Goal: Transaction & Acquisition: Purchase product/service

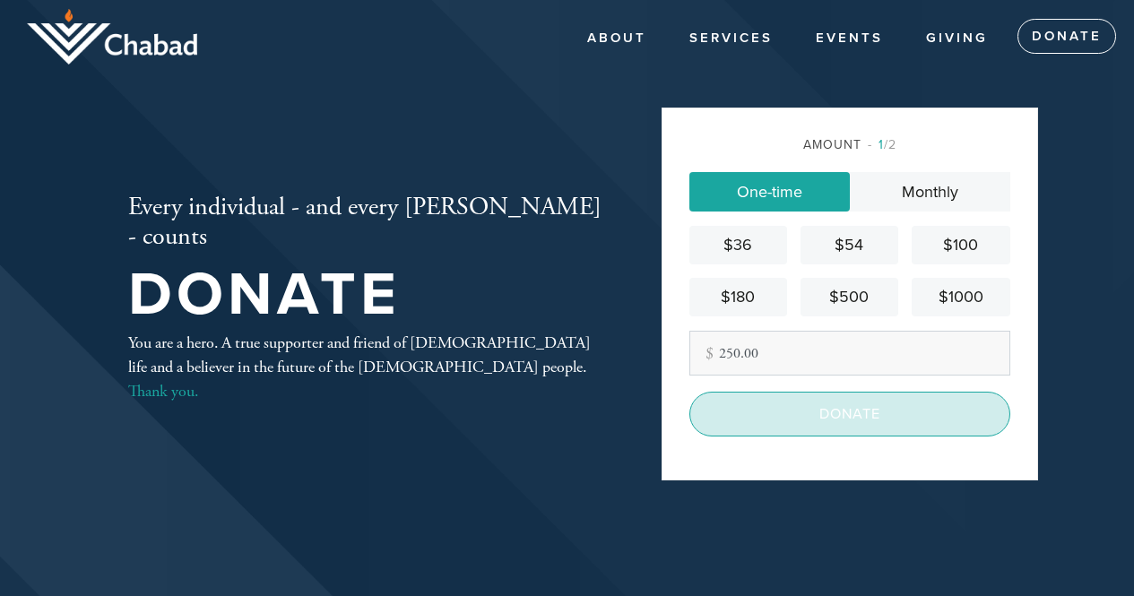
type input "250.00"
click at [897, 415] on input "Donate" at bounding box center [849, 414] width 321 height 45
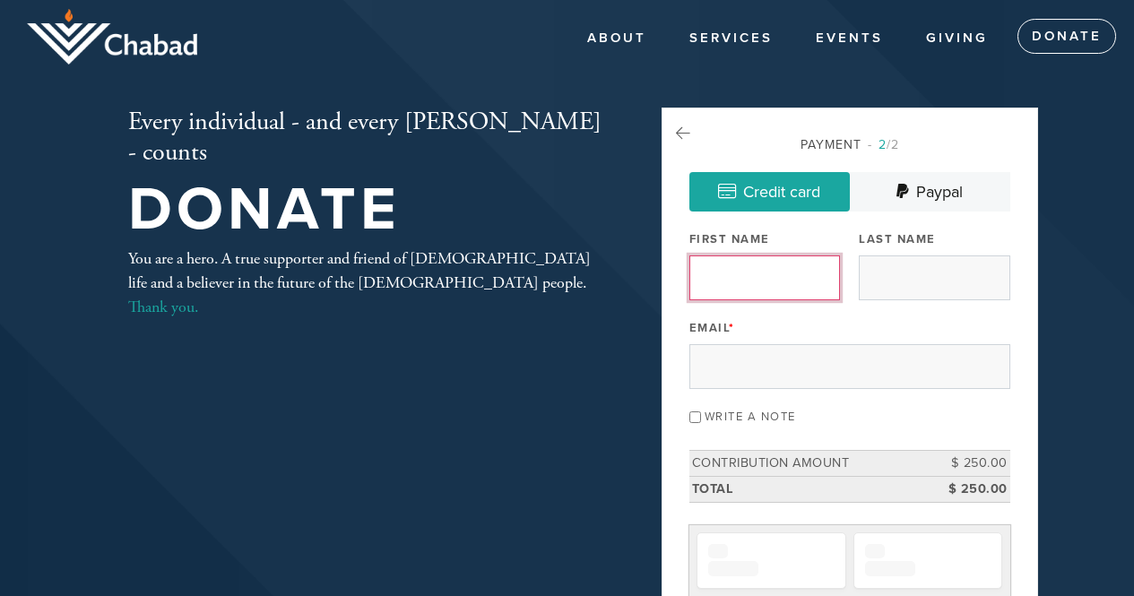
click at [769, 272] on input "First Name" at bounding box center [764, 277] width 151 height 45
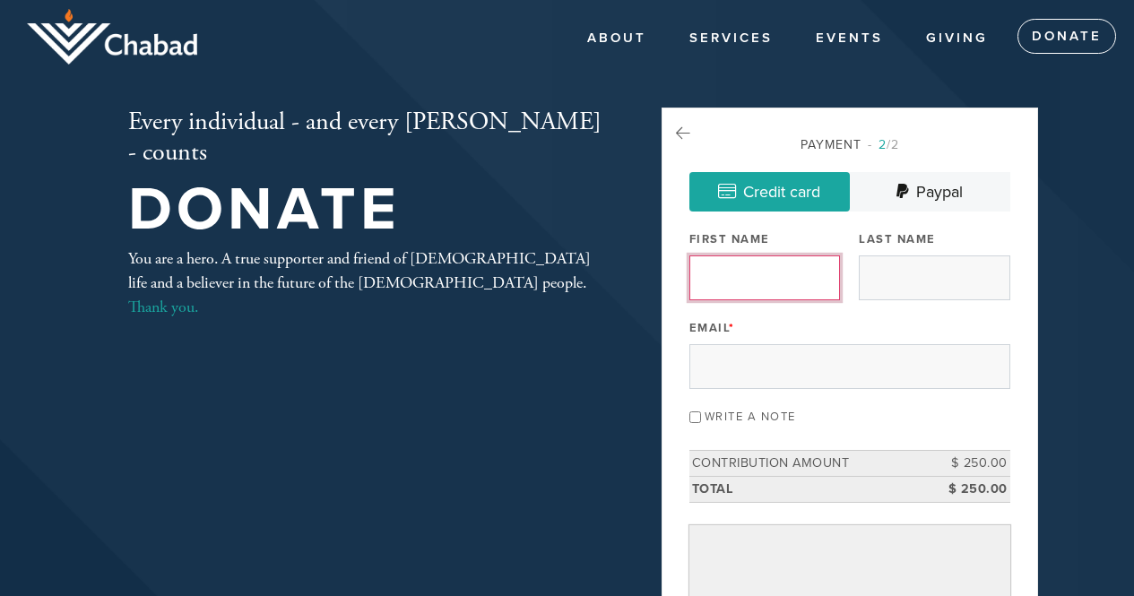
click at [795, 281] on input "First Name" at bounding box center [764, 277] width 151 height 45
type input "Inna"
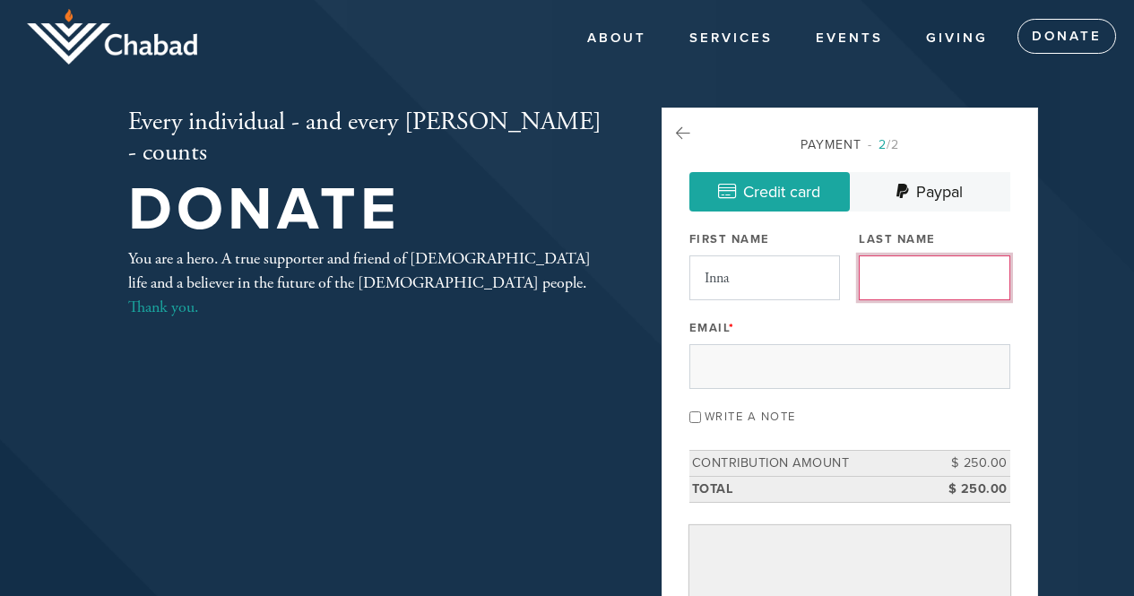
type input "Dinaburg"
type input "inna.dinaburg@yahoo.com"
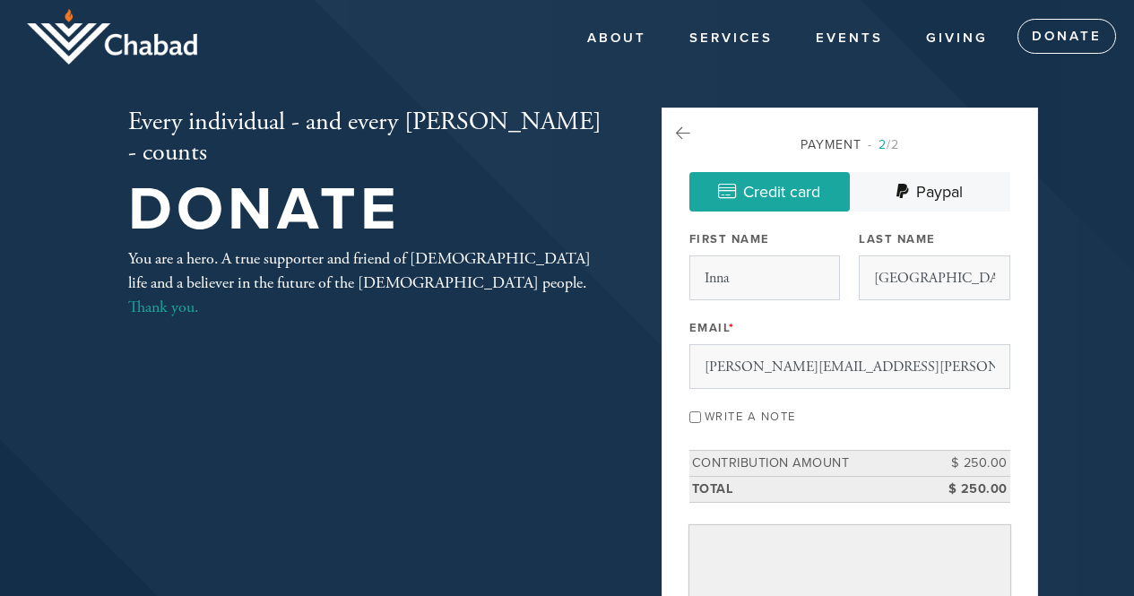
click at [692, 416] on input "Write a note" at bounding box center [695, 417] width 12 height 12
checkbox input "true"
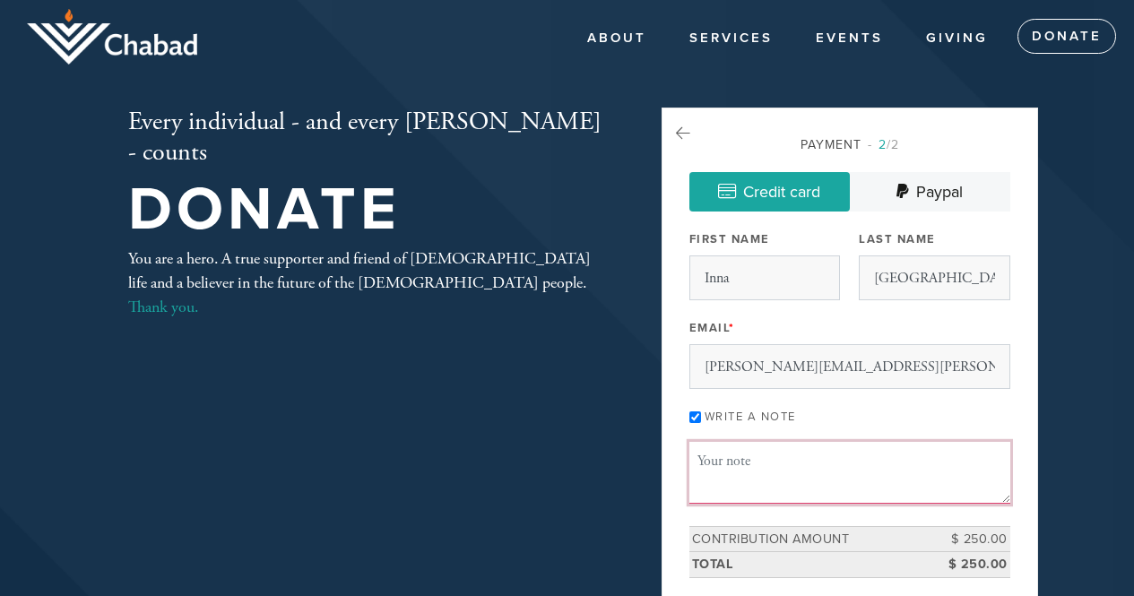
click at [769, 467] on textarea "Message or dedication" at bounding box center [849, 472] width 321 height 61
type textarea "f"
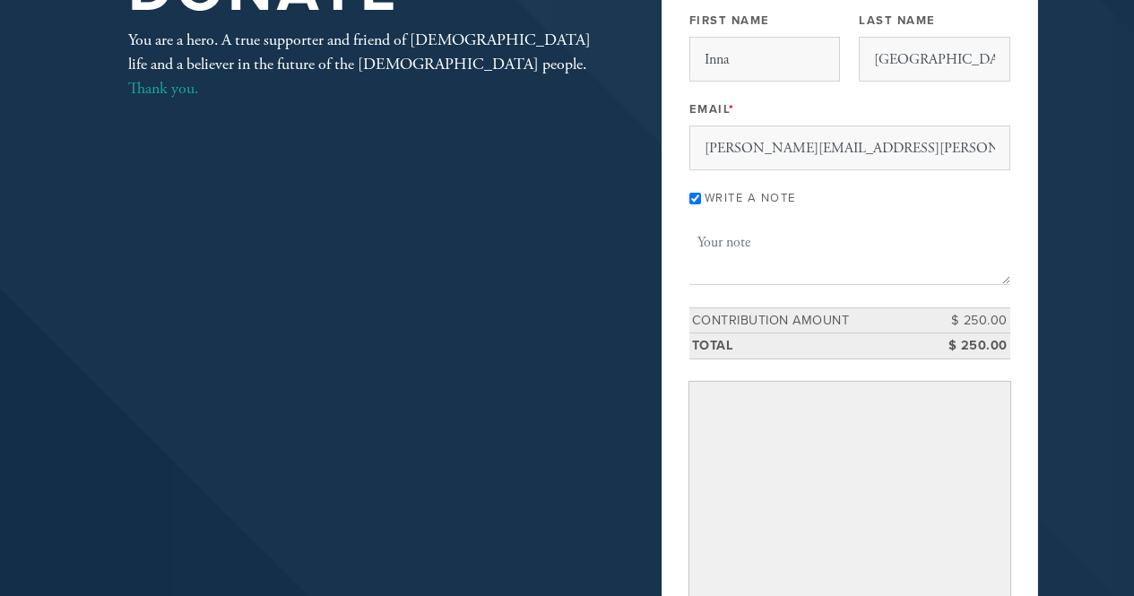
scroll to position [175, 0]
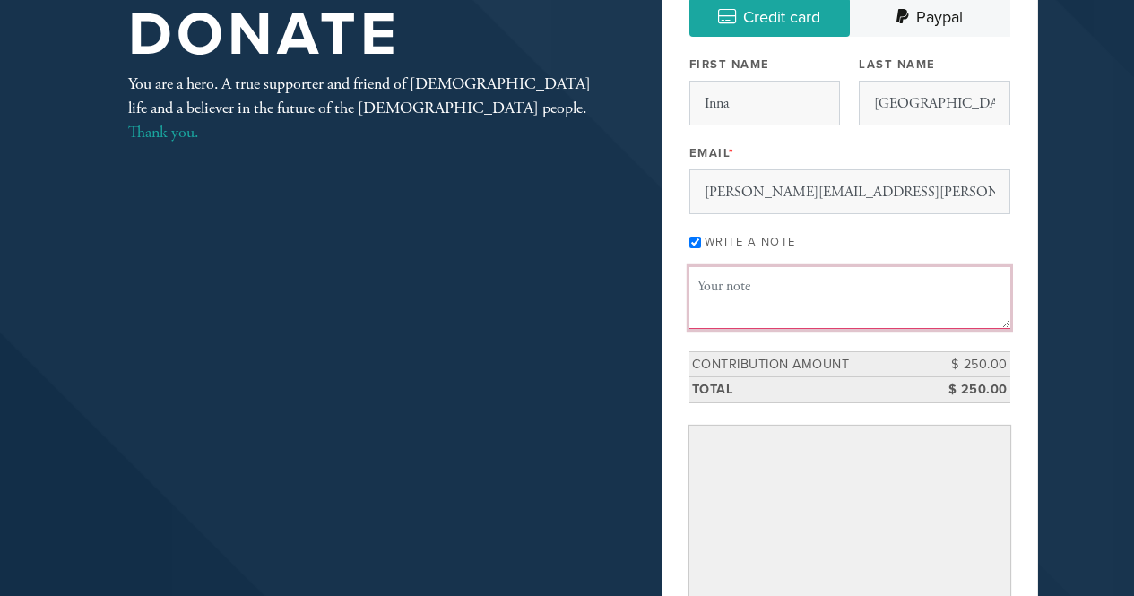
click at [762, 290] on textarea "Message or dedication" at bounding box center [849, 297] width 321 height 61
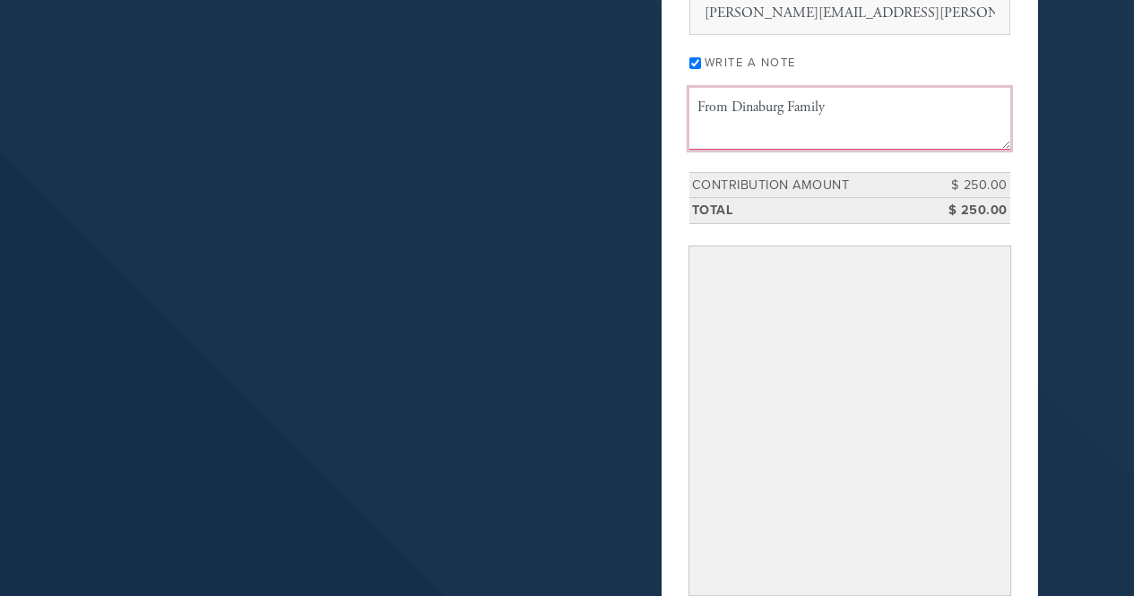
scroll to position [444, 0]
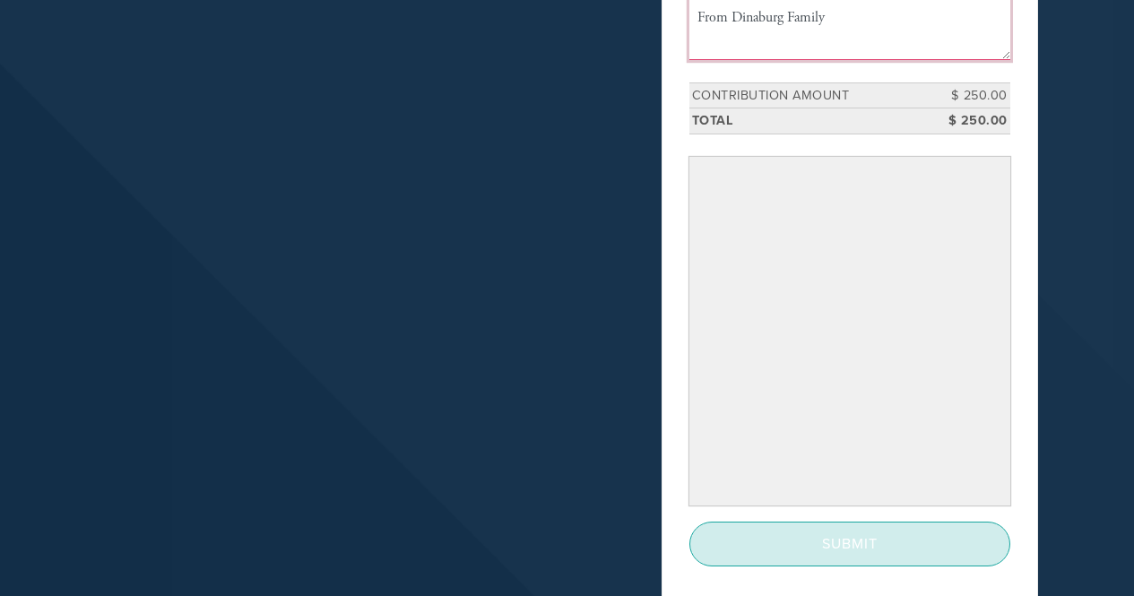
type textarea "From Dinaburg Family"
click at [833, 549] on input "Submit" at bounding box center [849, 544] width 321 height 45
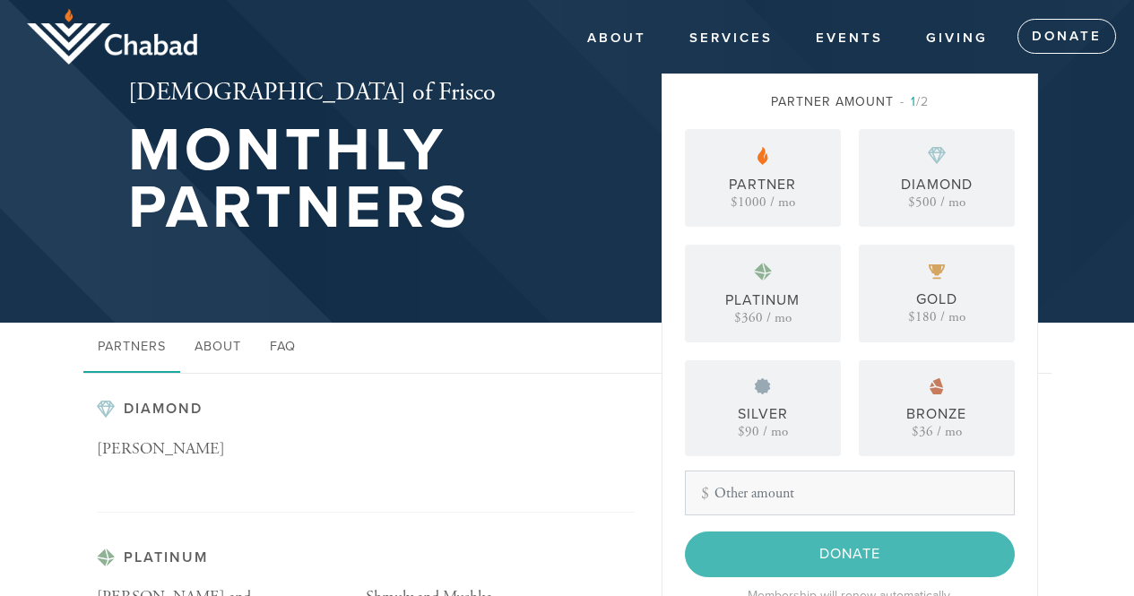
scroll to position [90, 0]
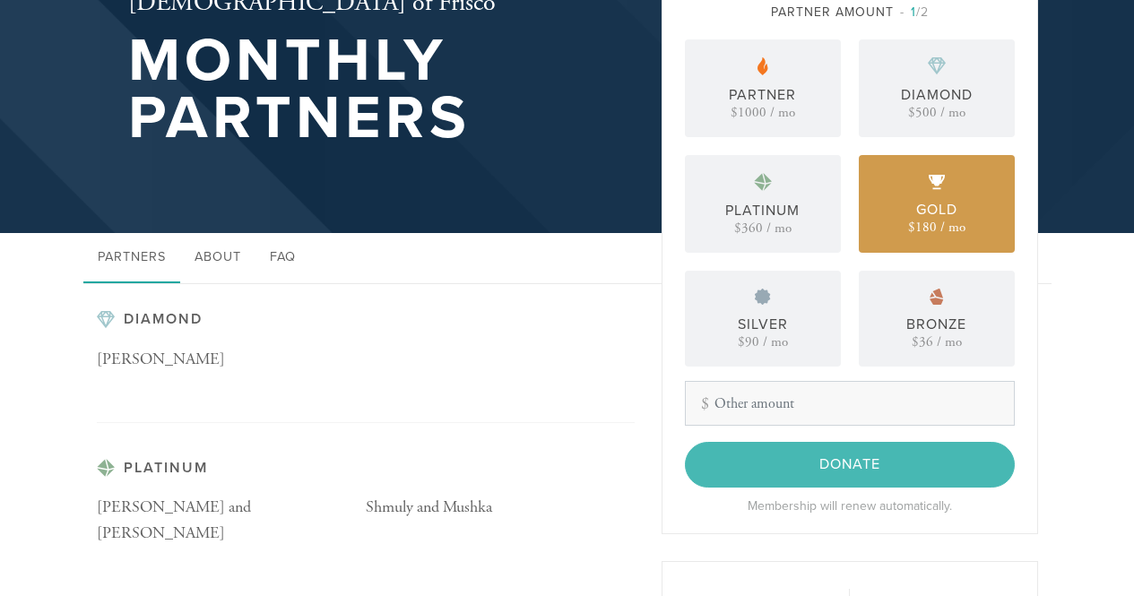
click at [906, 230] on div "Gold $180 / mo" at bounding box center [937, 204] width 156 height 98
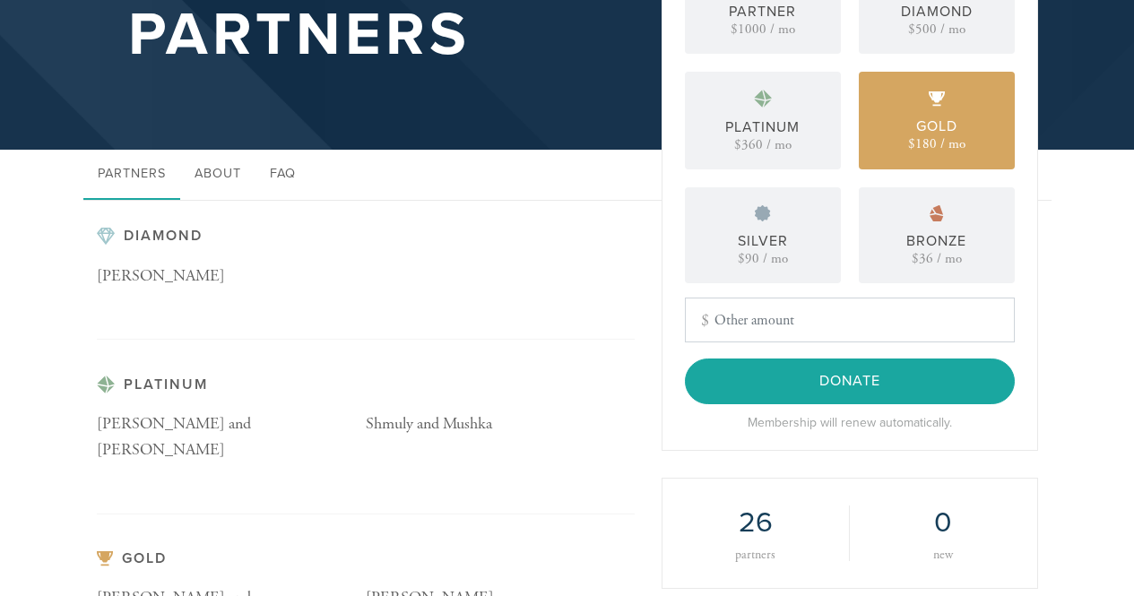
scroll to position [179, 0]
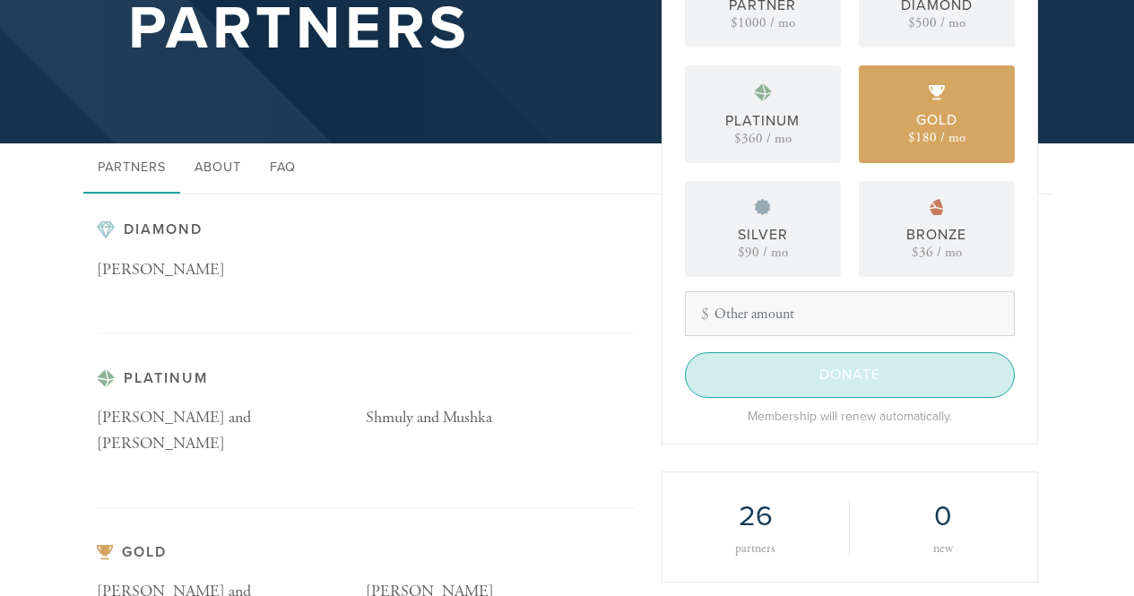
click at [804, 376] on input "Donate" at bounding box center [850, 374] width 330 height 45
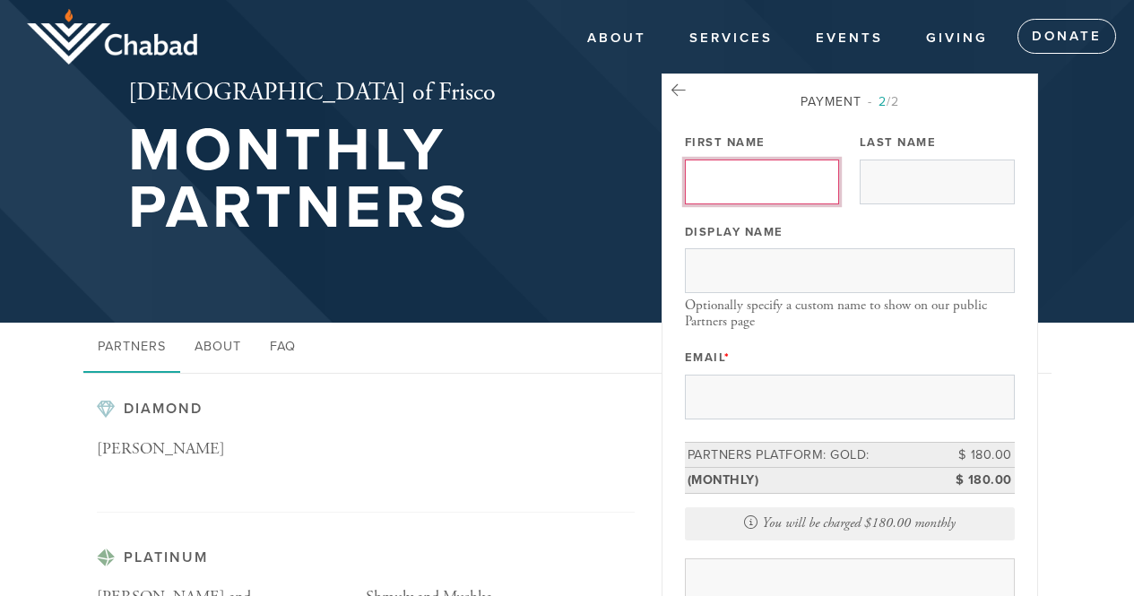
click at [727, 186] on input "First Name" at bounding box center [762, 182] width 155 height 45
type input "Inna"
type input "Dinaburg"
type input "inna.dinaburg@yahoo.com"
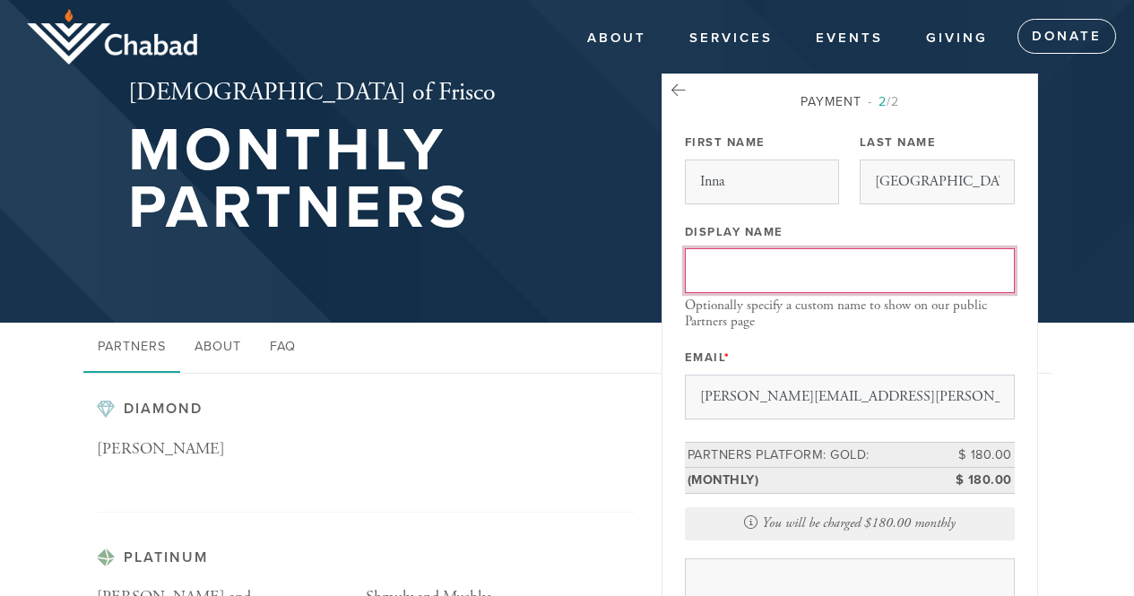
click at [733, 259] on input "Display Name" at bounding box center [850, 270] width 330 height 45
type input "B"
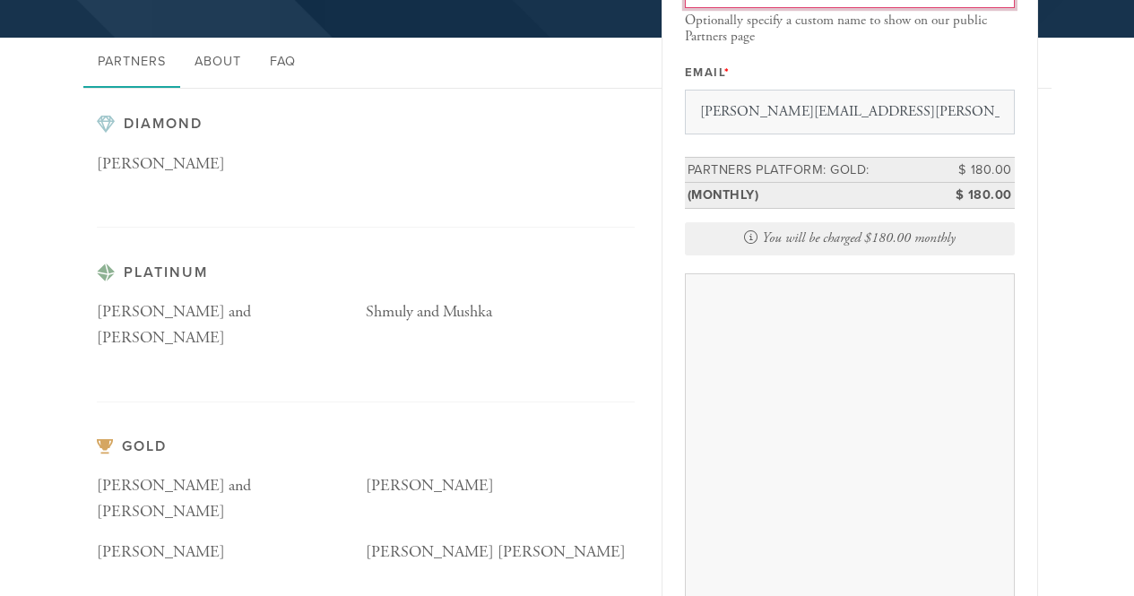
scroll to position [359, 0]
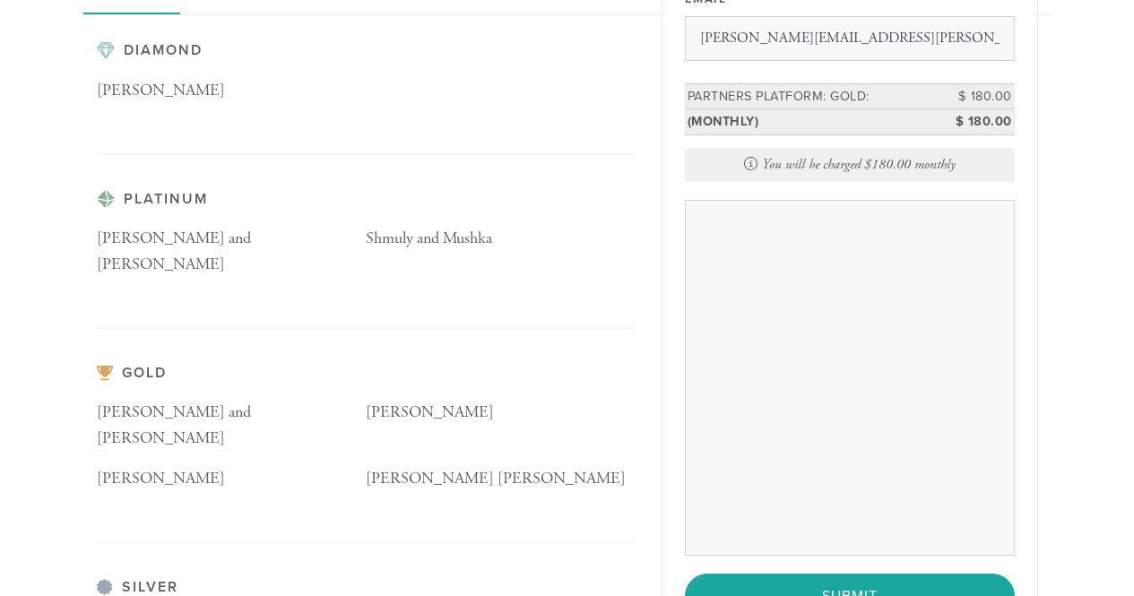
type input "Dinaburg Family"
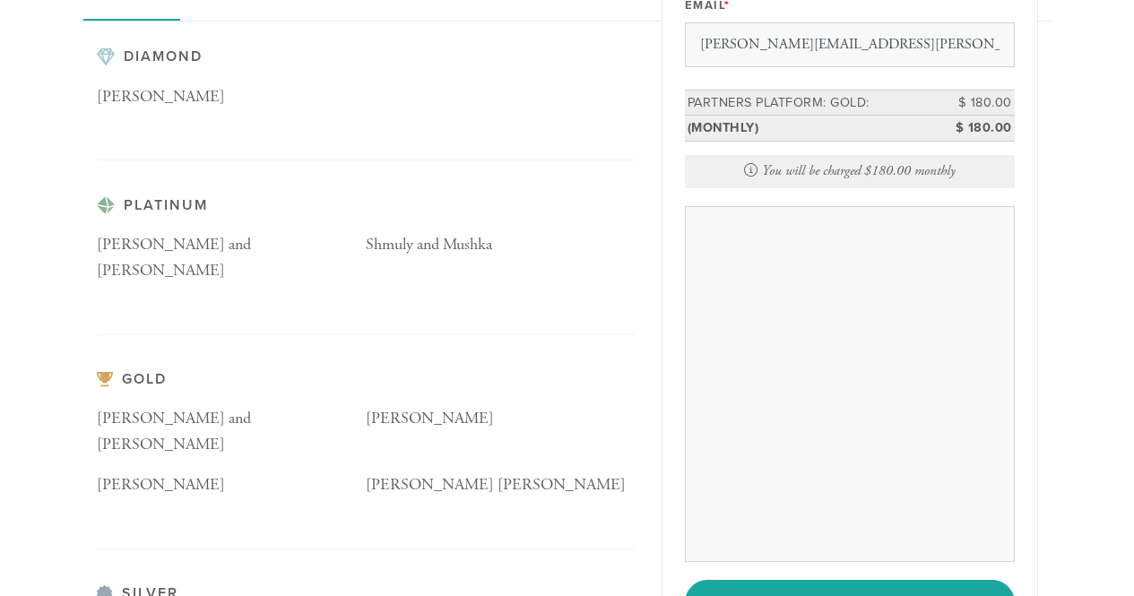
scroll to position [448, 0]
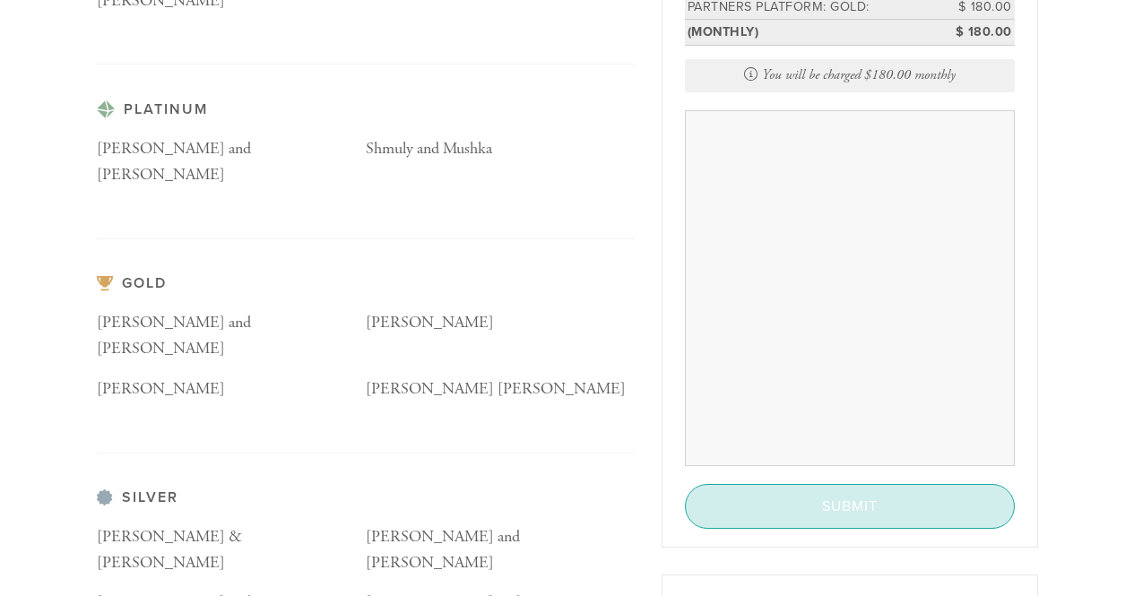
click at [876, 506] on input "Submit" at bounding box center [850, 506] width 330 height 45
